Goal: Information Seeking & Learning: Understand process/instructions

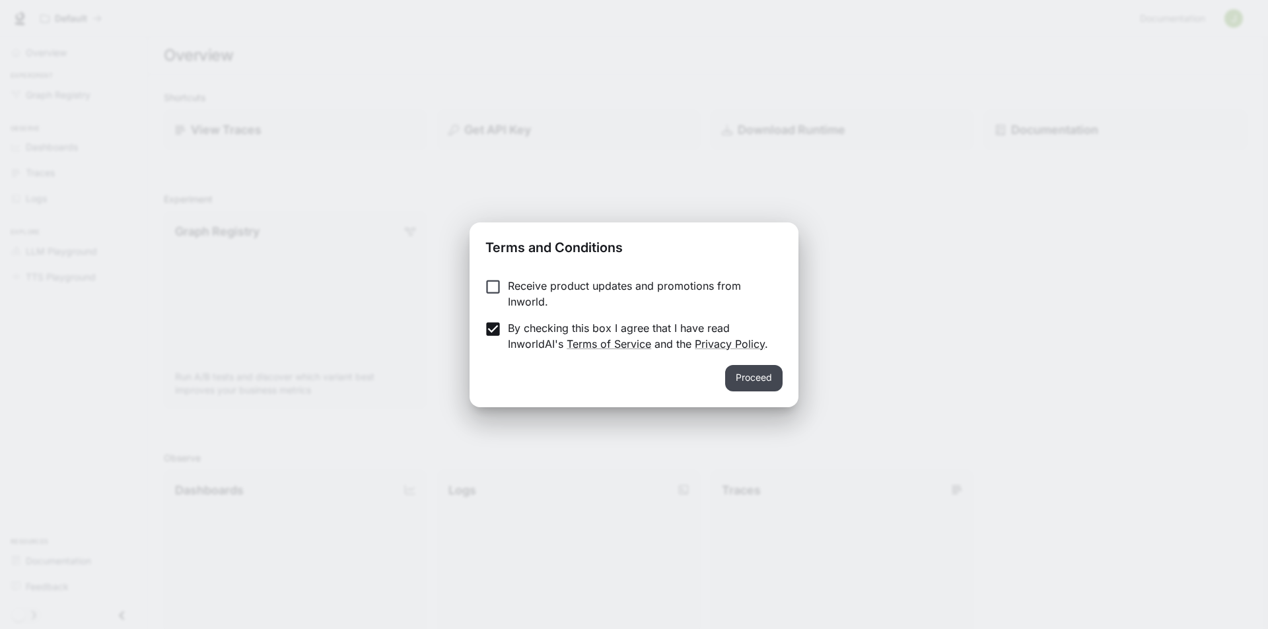
click at [770, 376] on button "Proceed" at bounding box center [753, 378] width 57 height 26
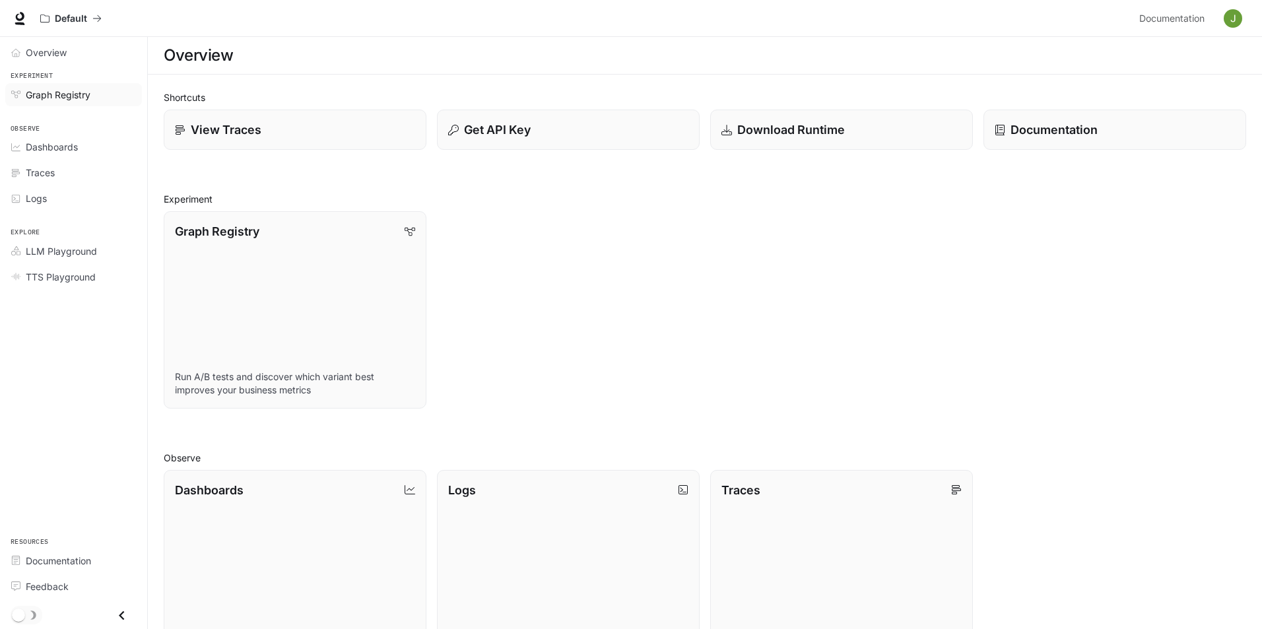
click at [62, 89] on span "Graph Registry" at bounding box center [58, 95] width 65 height 14
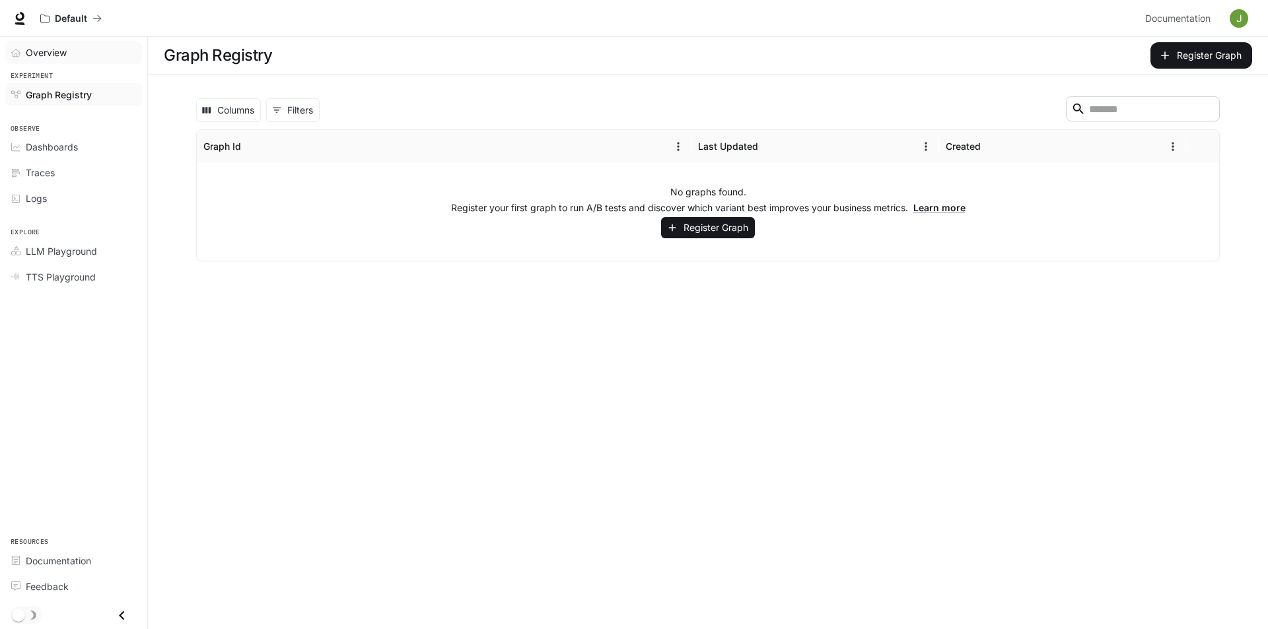
click at [52, 51] on span "Overview" at bounding box center [46, 53] width 41 height 14
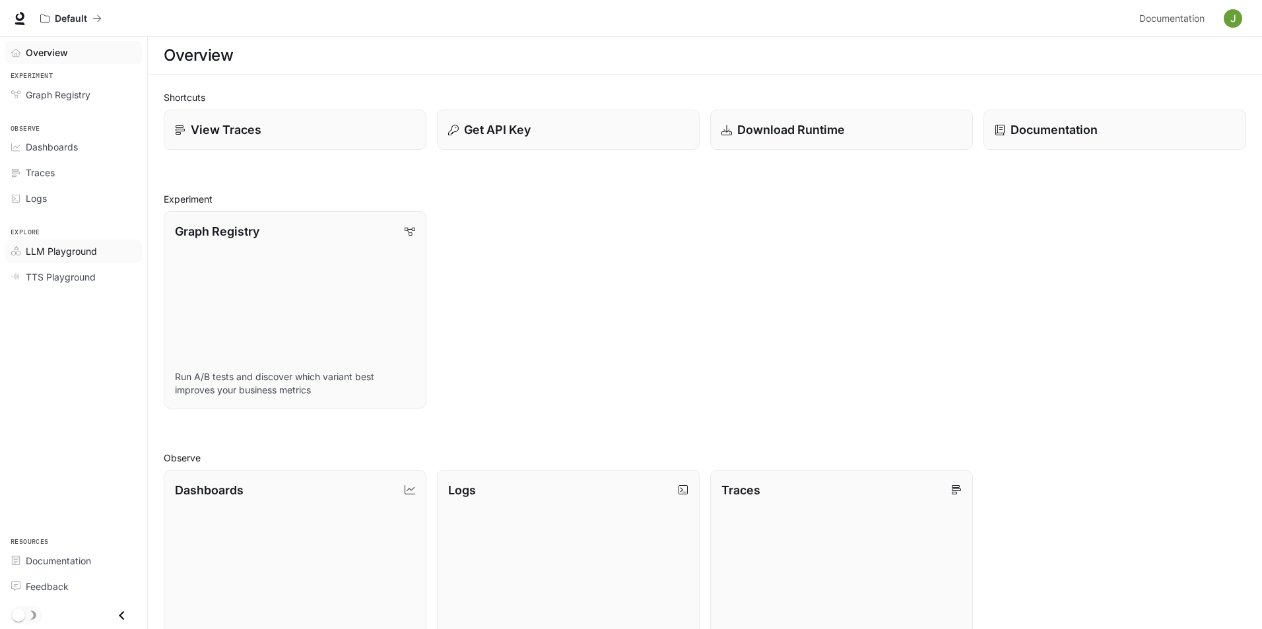
click at [59, 252] on span "LLM Playground" at bounding box center [61, 251] width 71 height 14
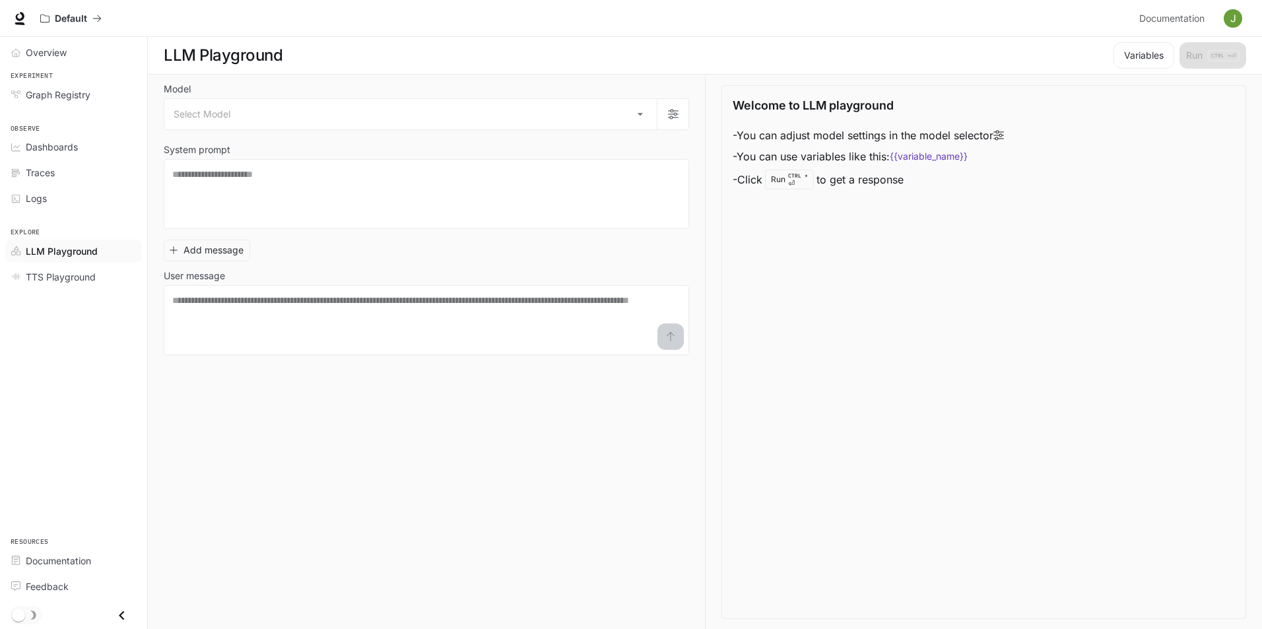
scroll to position [1, 0]
click at [78, 279] on span "TTS Playground" at bounding box center [61, 277] width 70 height 14
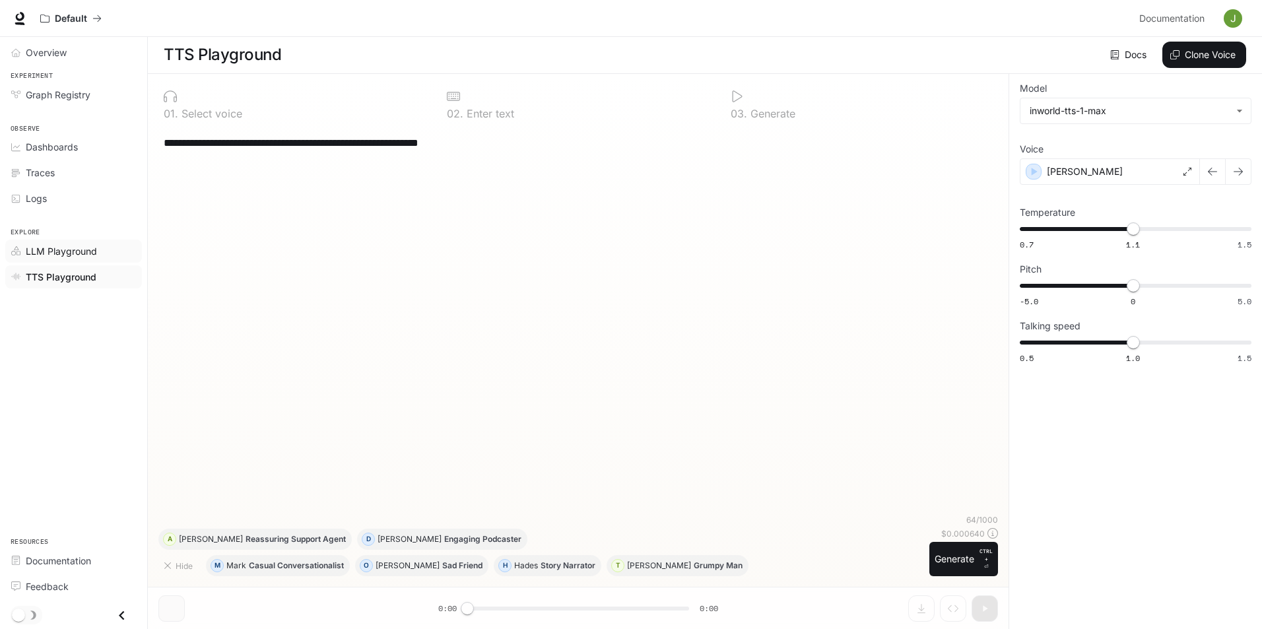
click at [65, 249] on span "LLM Playground" at bounding box center [61, 251] width 71 height 14
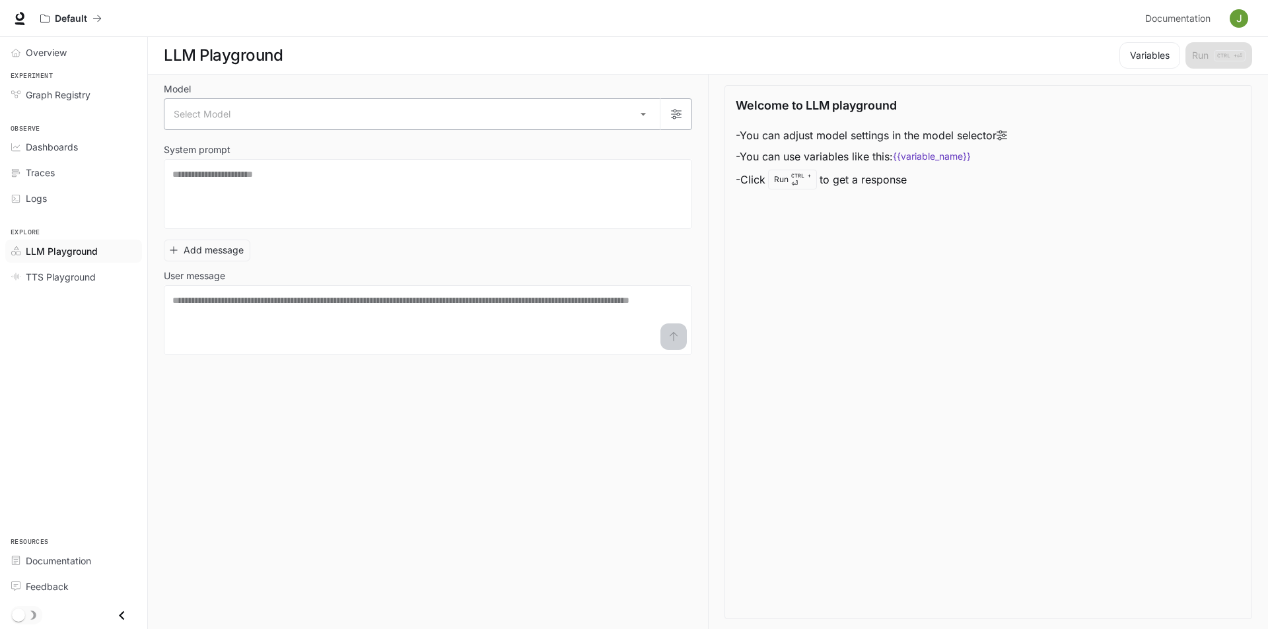
click at [643, 116] on body "Skip to main content Default Documentation Documentation Portal Overview Experi…" at bounding box center [634, 315] width 1268 height 630
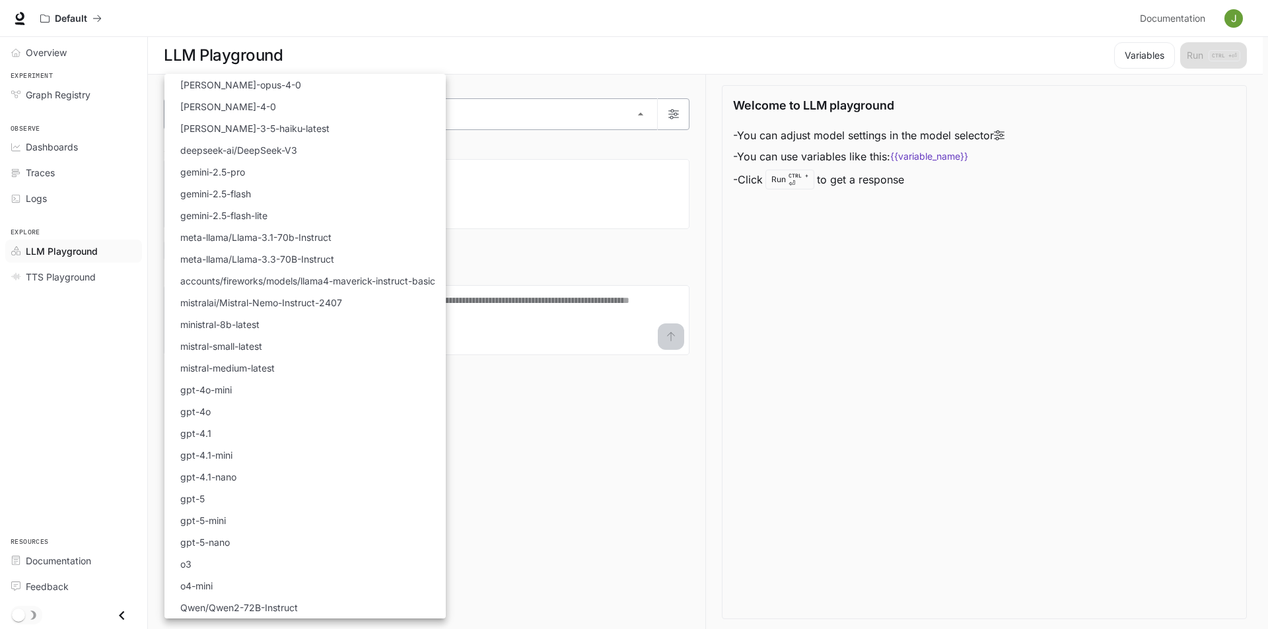
click at [643, 116] on div at bounding box center [634, 314] width 1268 height 629
click at [636, 111] on body "Skip to main content Default Documentation Documentation Portal Overview Experi…" at bounding box center [634, 315] width 1268 height 630
click at [646, 116] on div at bounding box center [634, 314] width 1268 height 629
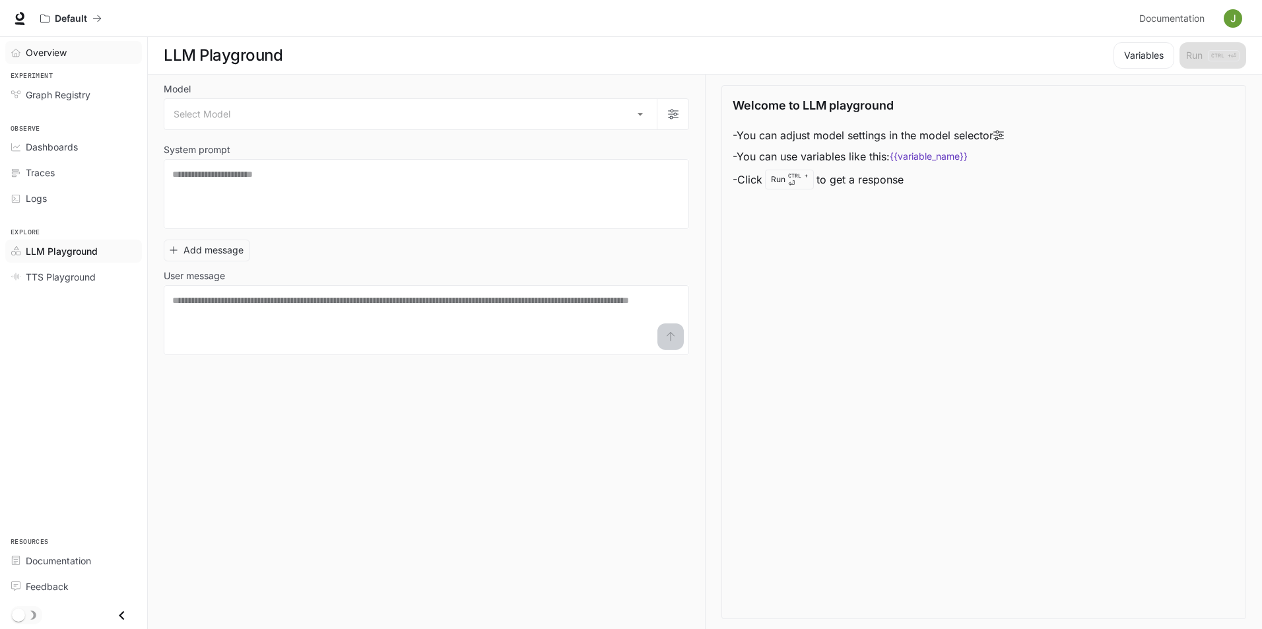
click at [61, 56] on span "Overview" at bounding box center [46, 53] width 41 height 14
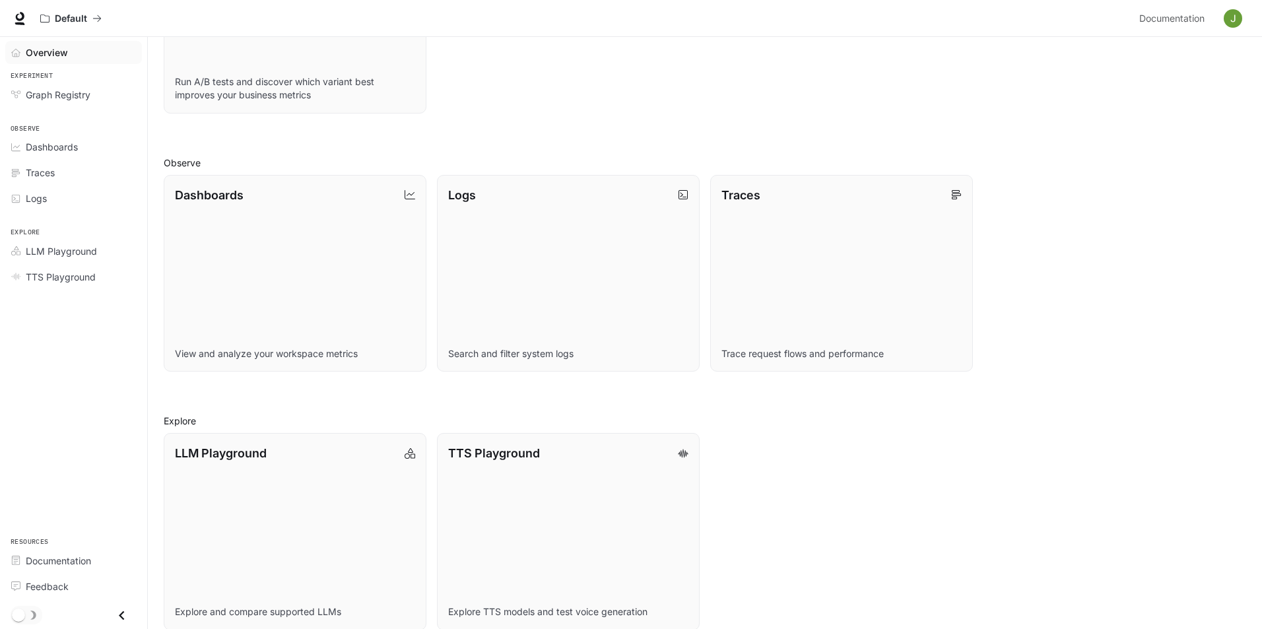
scroll to position [312, 0]
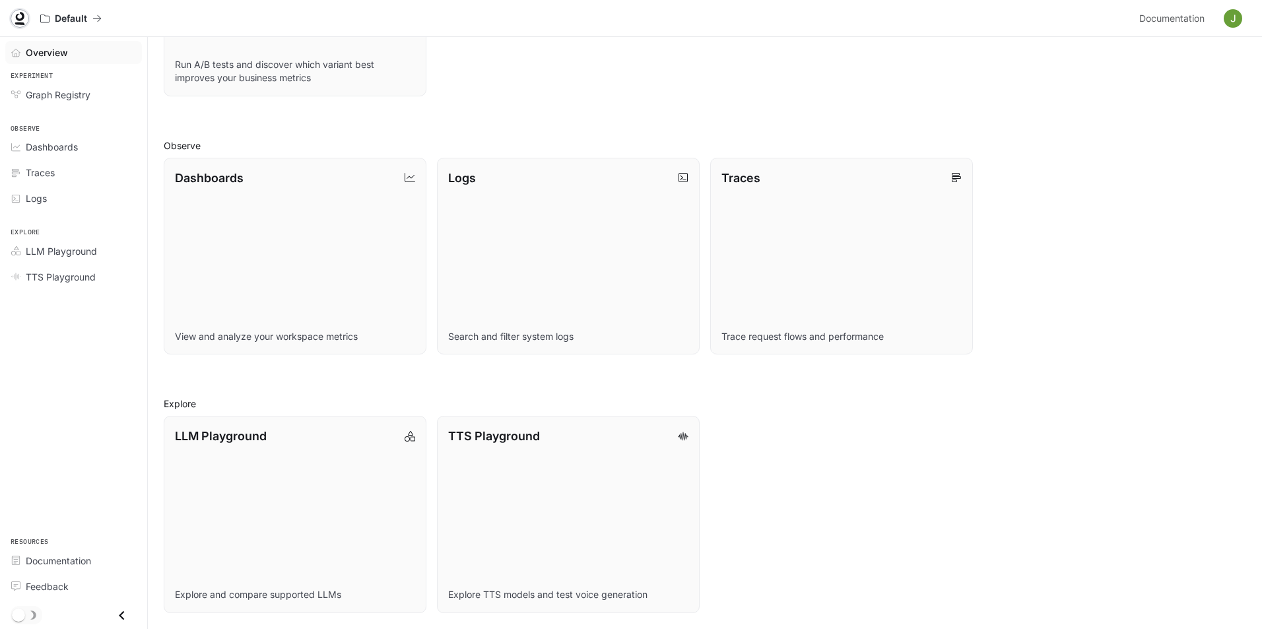
click at [20, 17] on icon at bounding box center [19, 18] width 13 height 13
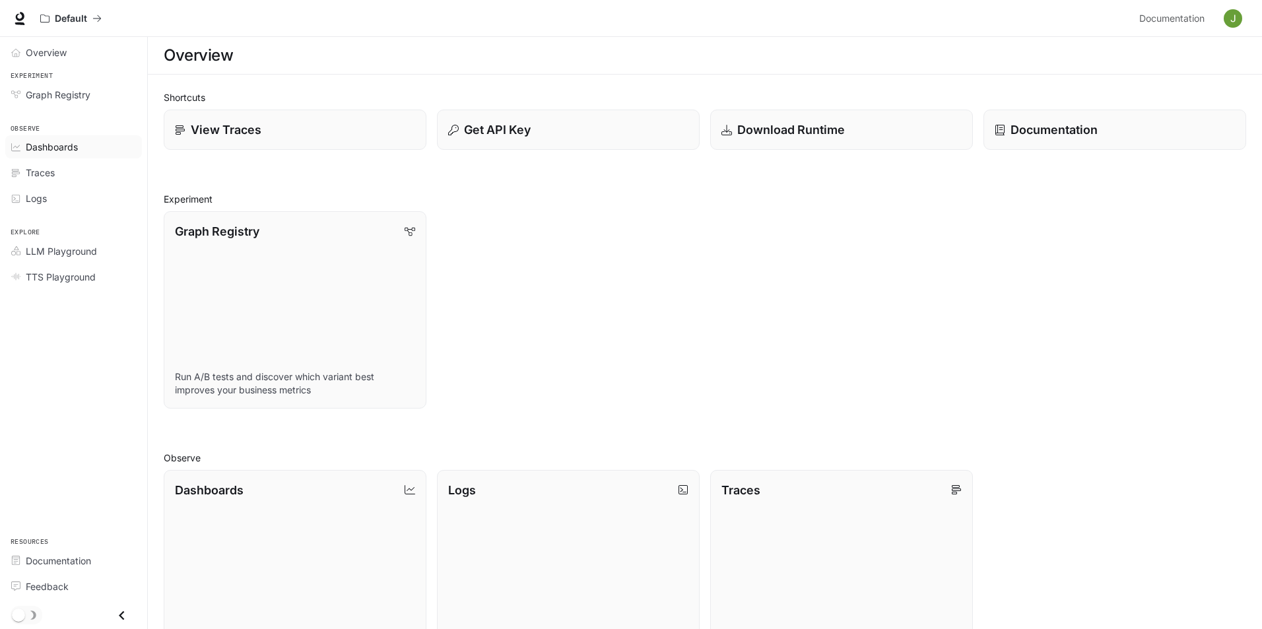
click at [50, 149] on span "Dashboards" at bounding box center [52, 147] width 52 height 14
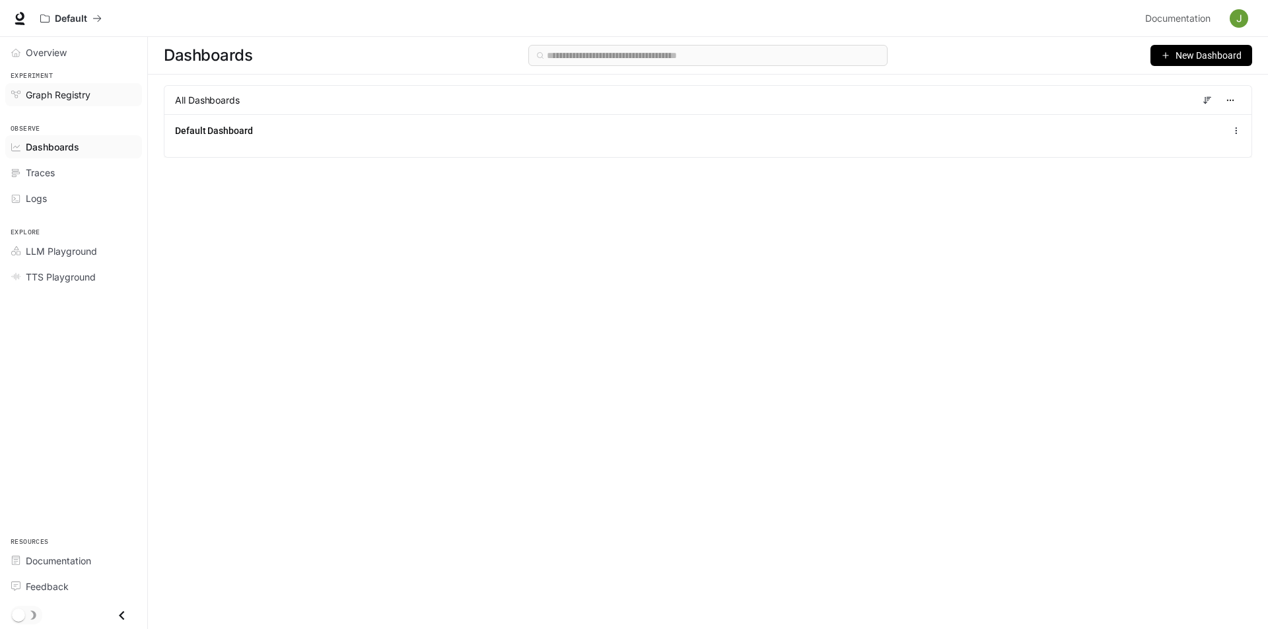
click at [55, 88] on span "Graph Registry" at bounding box center [58, 95] width 65 height 14
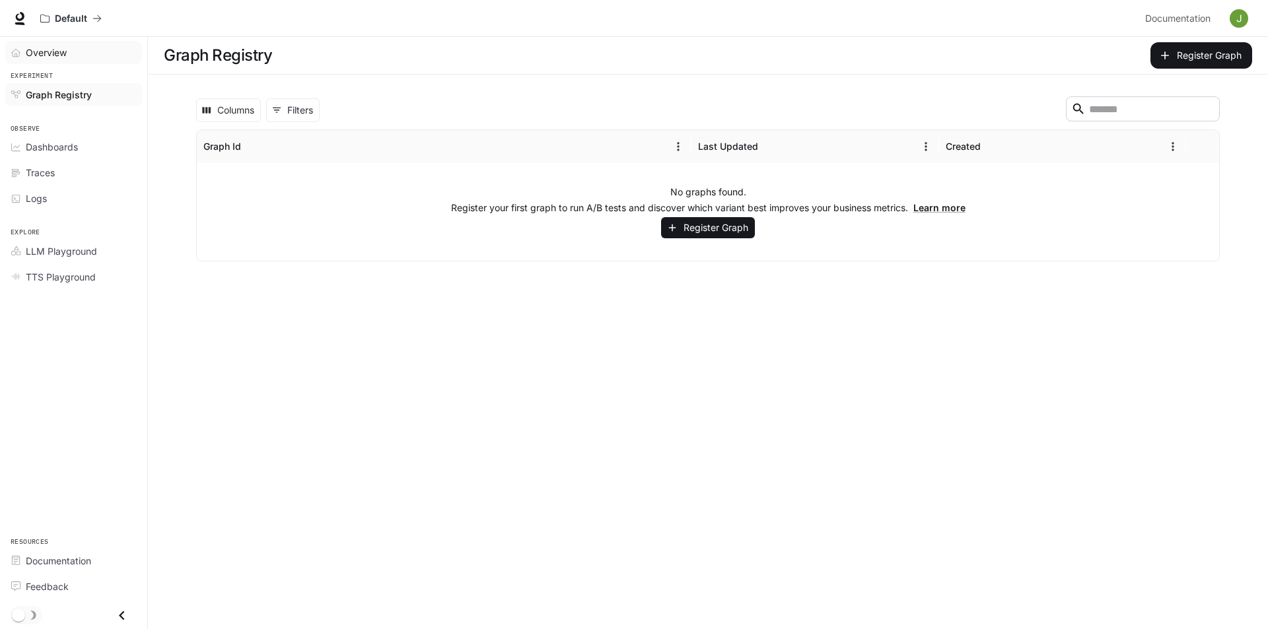
click at [63, 55] on span "Overview" at bounding box center [46, 53] width 41 height 14
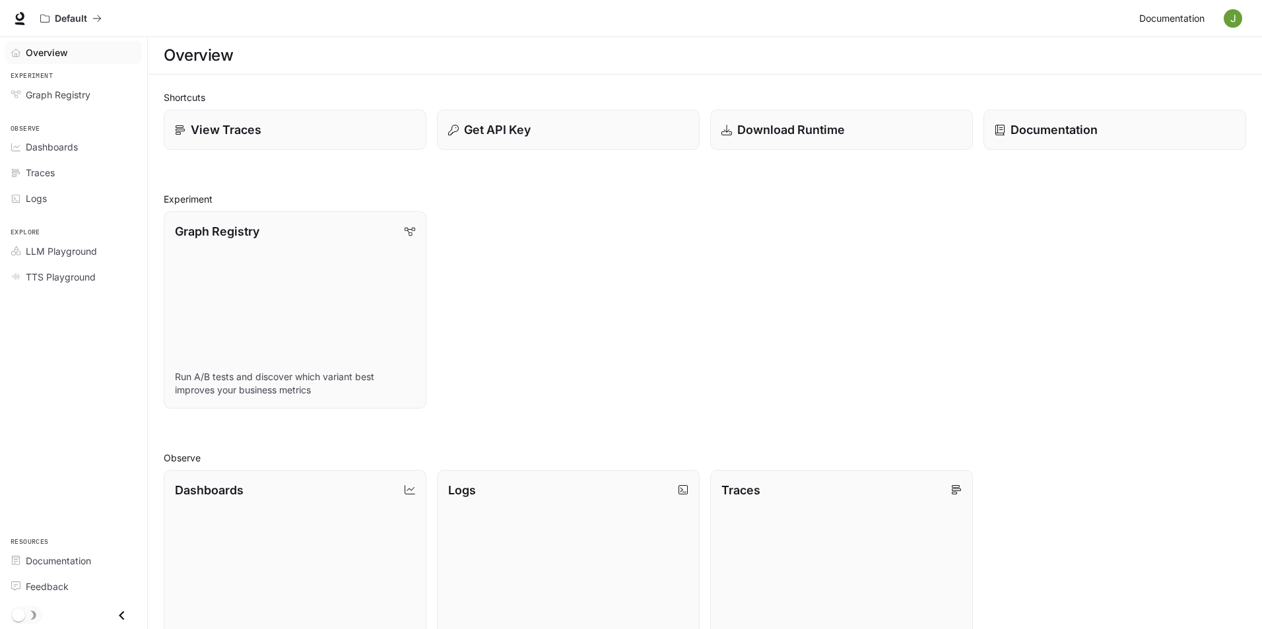
click at [1154, 22] on span "Documentation" at bounding box center [1171, 19] width 65 height 17
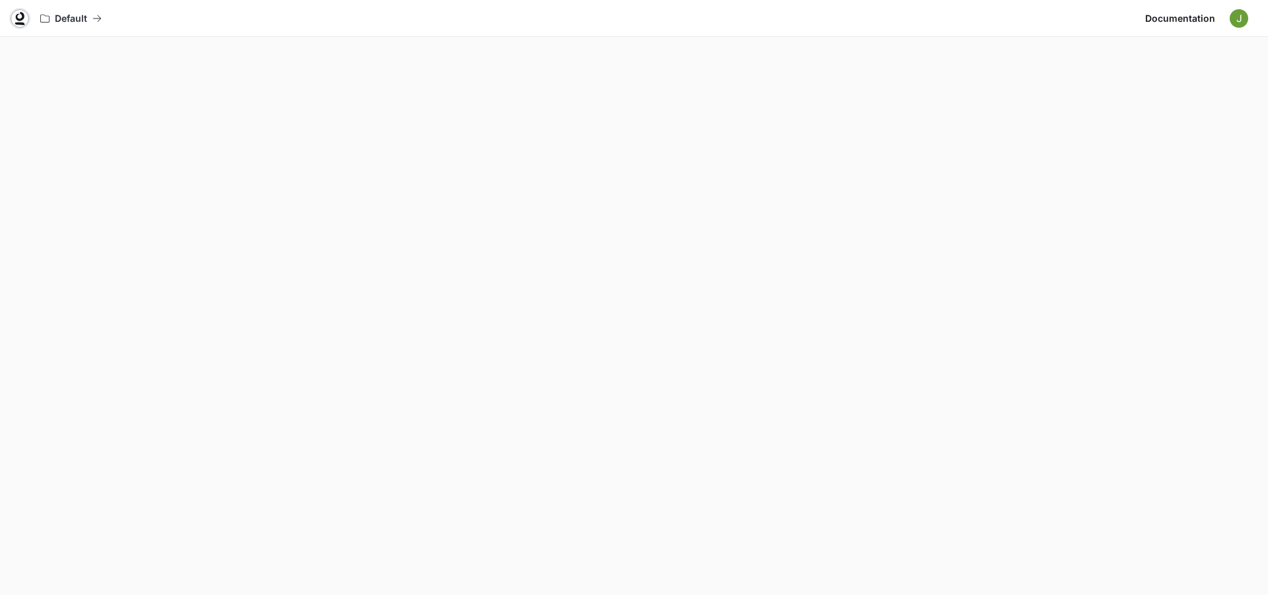
click at [20, 17] on icon at bounding box center [19, 18] width 13 height 13
